Goal: Information Seeking & Learning: Learn about a topic

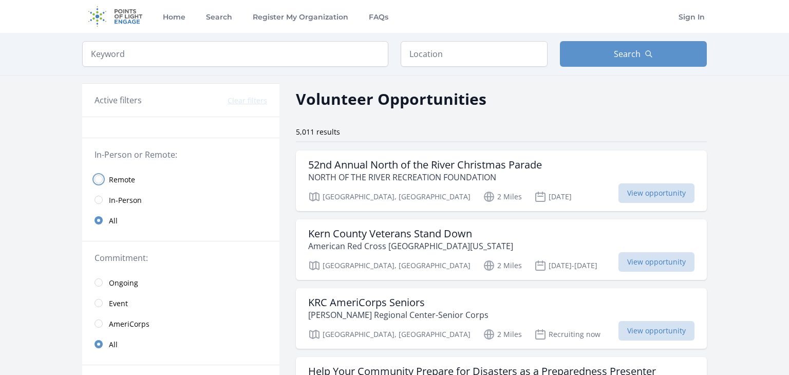
click at [101, 179] on input "radio" at bounding box center [98, 179] width 8 height 8
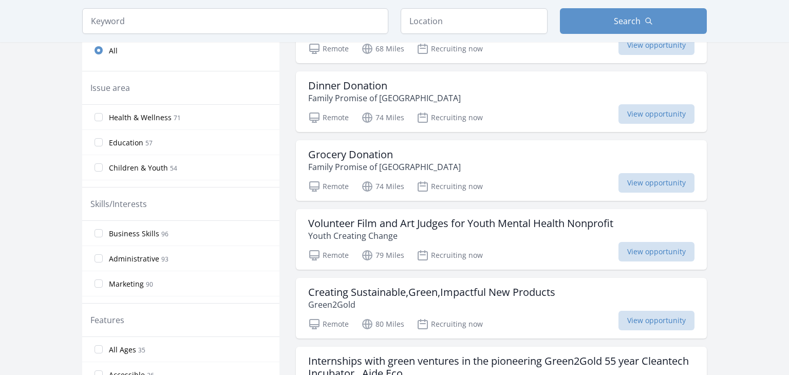
scroll to position [287, 0]
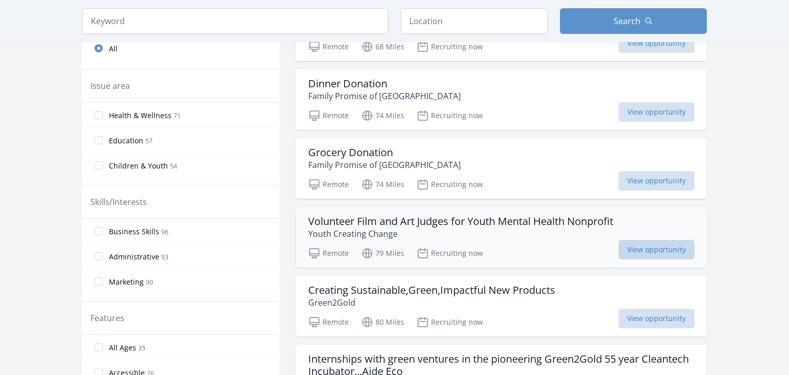
click at [646, 250] on span "View opportunity" at bounding box center [656, 250] width 76 height 20
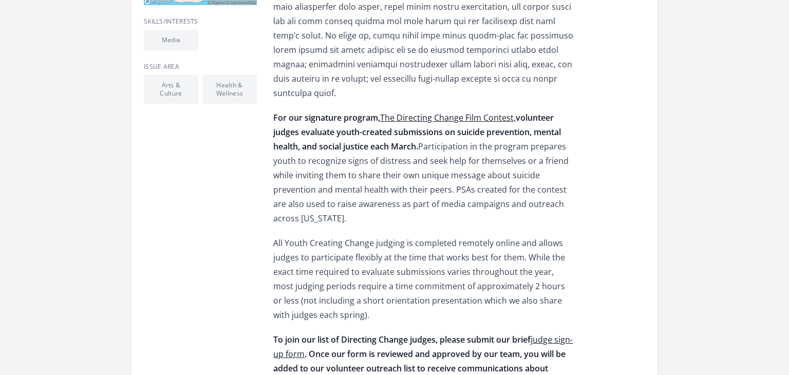
scroll to position [349, 0]
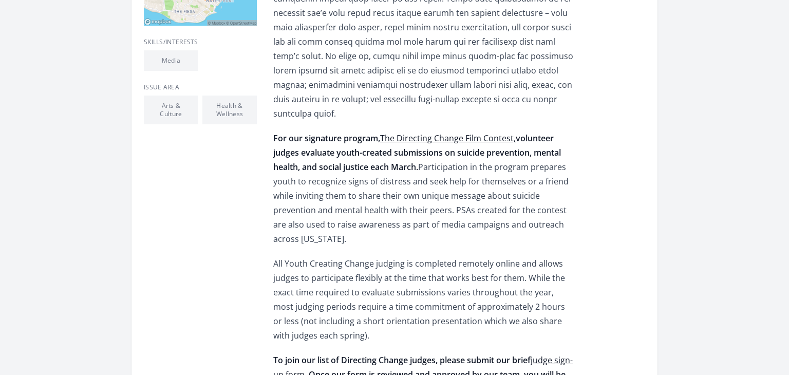
click at [447, 132] on link "The Directing Change Film Contest," at bounding box center [448, 137] width 136 height 11
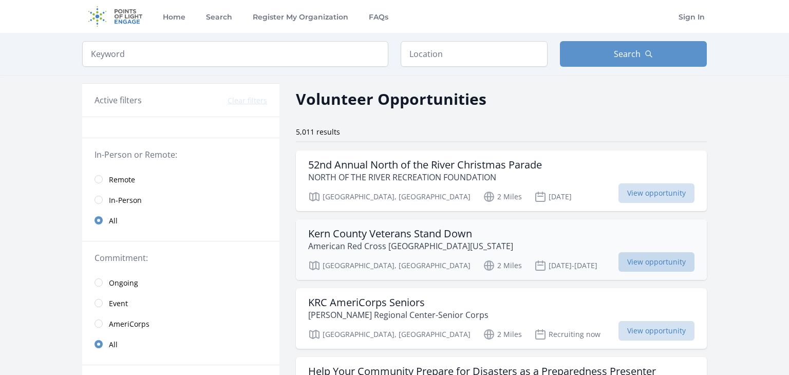
click at [665, 261] on span "View opportunity" at bounding box center [656, 262] width 76 height 20
click at [98, 177] on input "radio" at bounding box center [98, 179] width 8 height 8
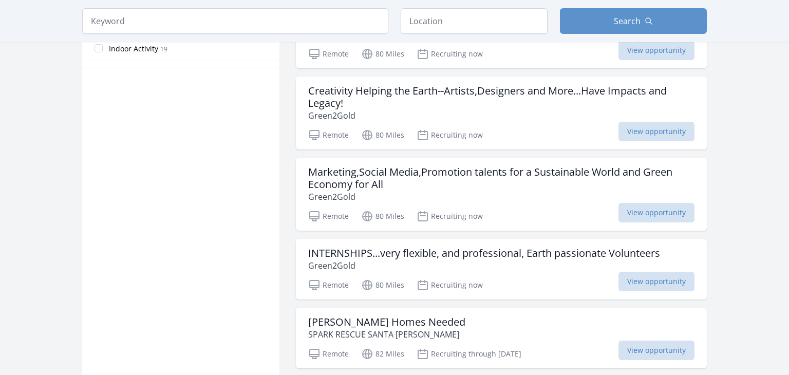
scroll to position [657, 0]
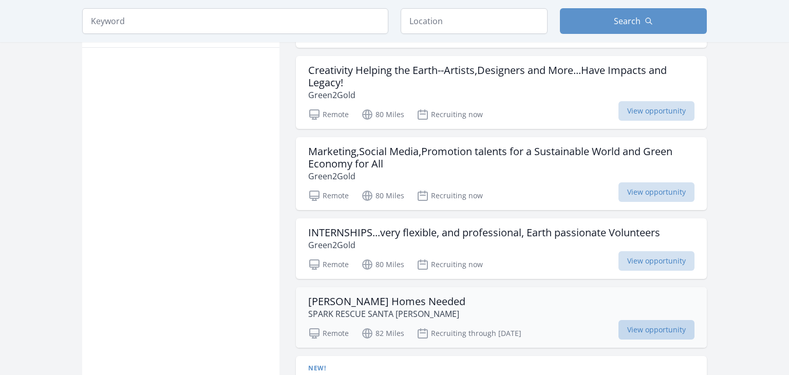
click at [649, 330] on span "View opportunity" at bounding box center [656, 330] width 76 height 20
click at [641, 261] on span "View opportunity" at bounding box center [656, 261] width 76 height 20
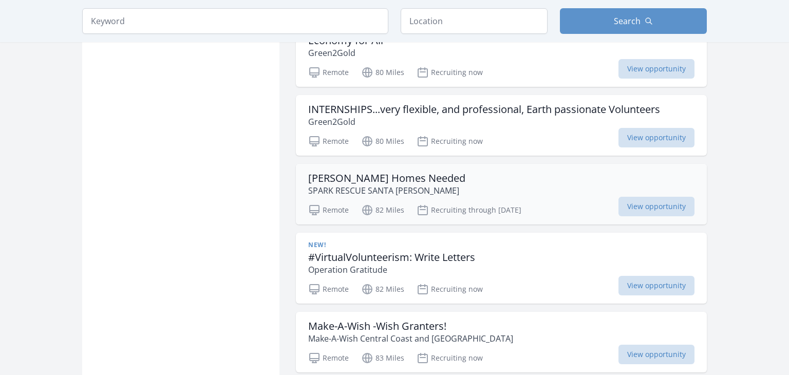
scroll to position [801, 0]
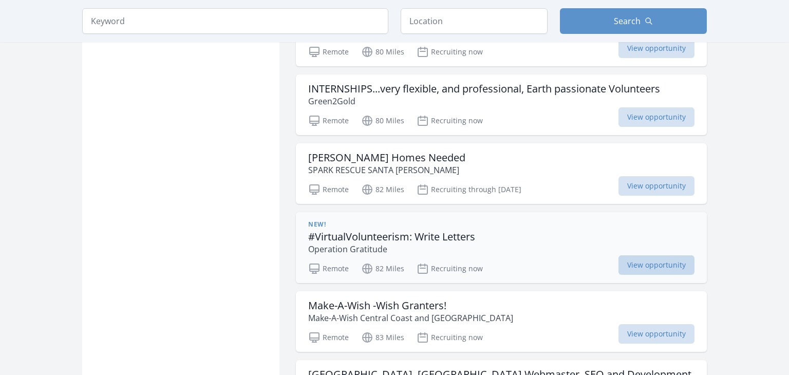
click at [680, 259] on span "View opportunity" at bounding box center [656, 265] width 76 height 20
click at [767, 285] on main "Keyword Location Search Active filters Clear filters :" at bounding box center [394, 38] width 789 height 1613
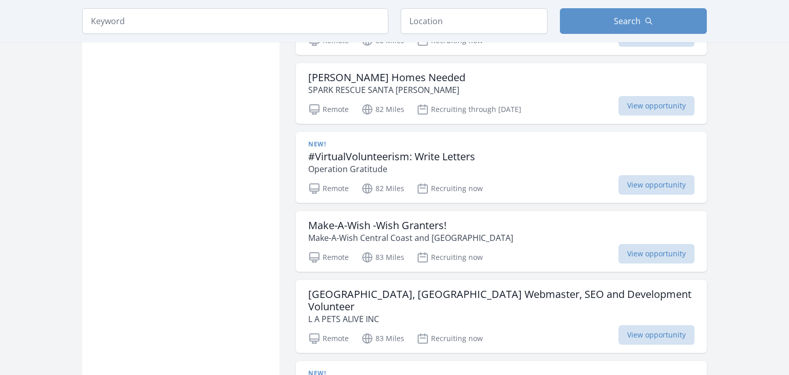
scroll to position [883, 0]
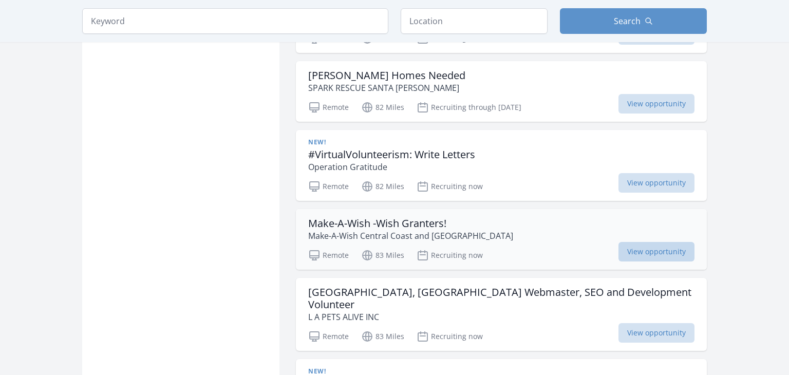
click at [673, 248] on span "View opportunity" at bounding box center [656, 252] width 76 height 20
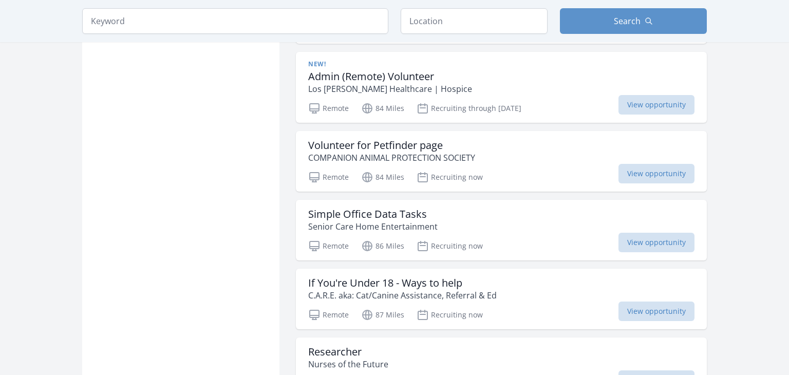
scroll to position [1191, 0]
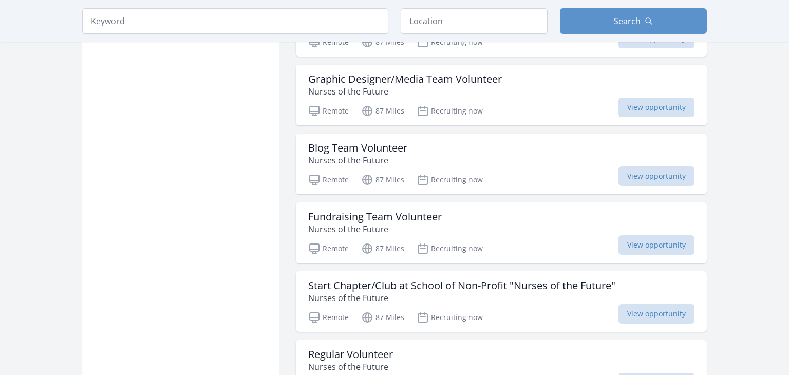
scroll to position [1602, 0]
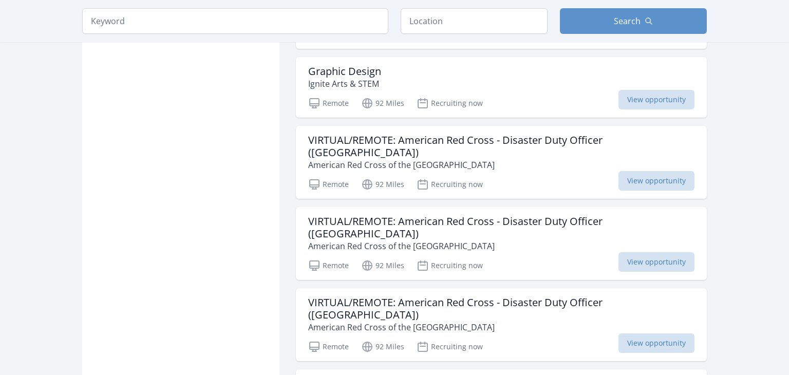
scroll to position [3840, 0]
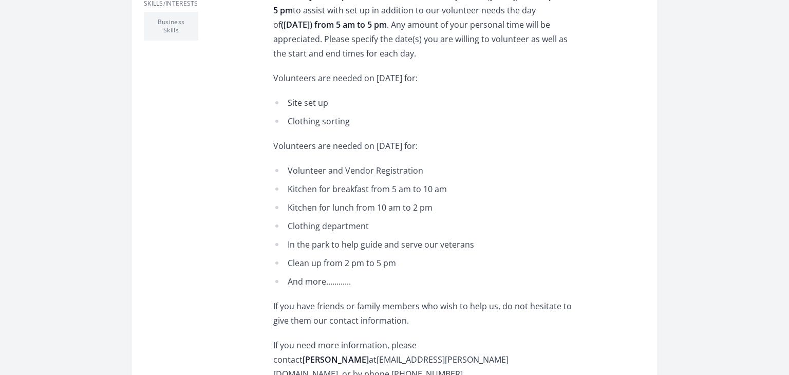
scroll to position [390, 0]
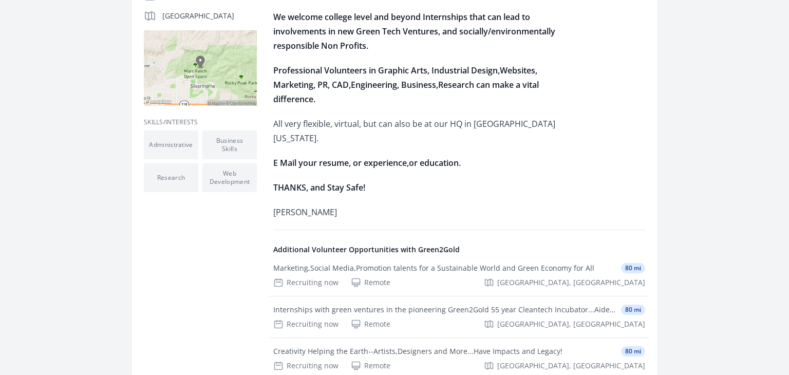
scroll to position [287, 0]
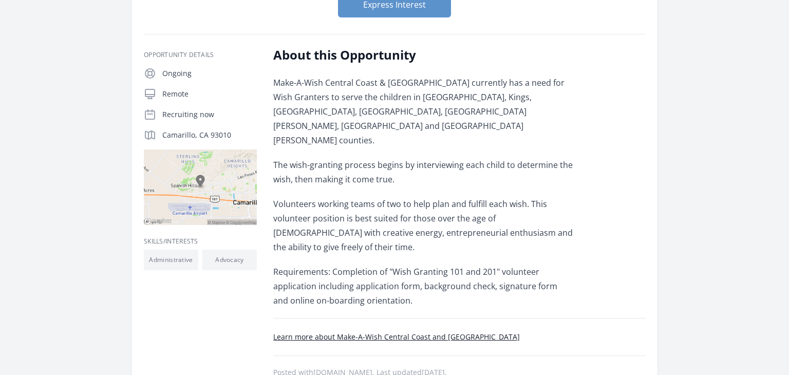
scroll to position [144, 0]
